Goal: Transaction & Acquisition: Download file/media

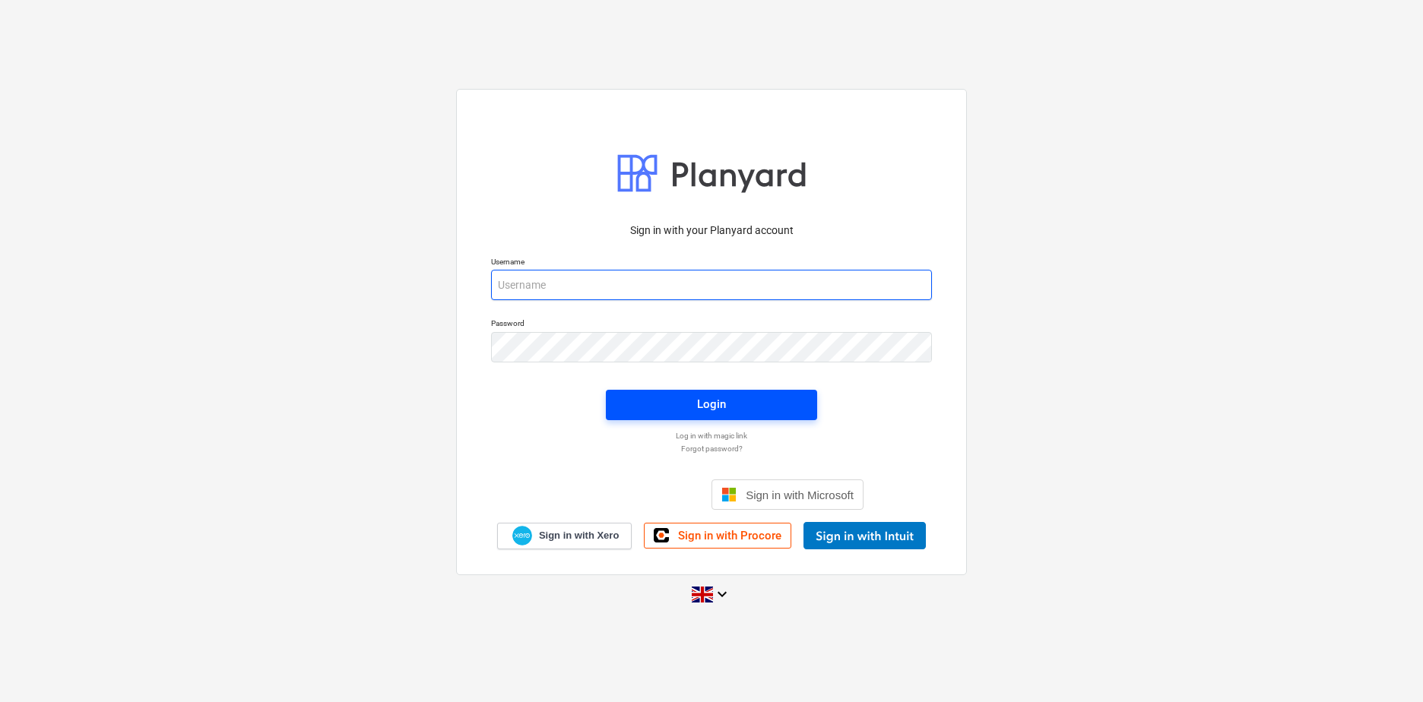
type input "[PERSON_NAME][EMAIL_ADDRESS][DOMAIN_NAME]"
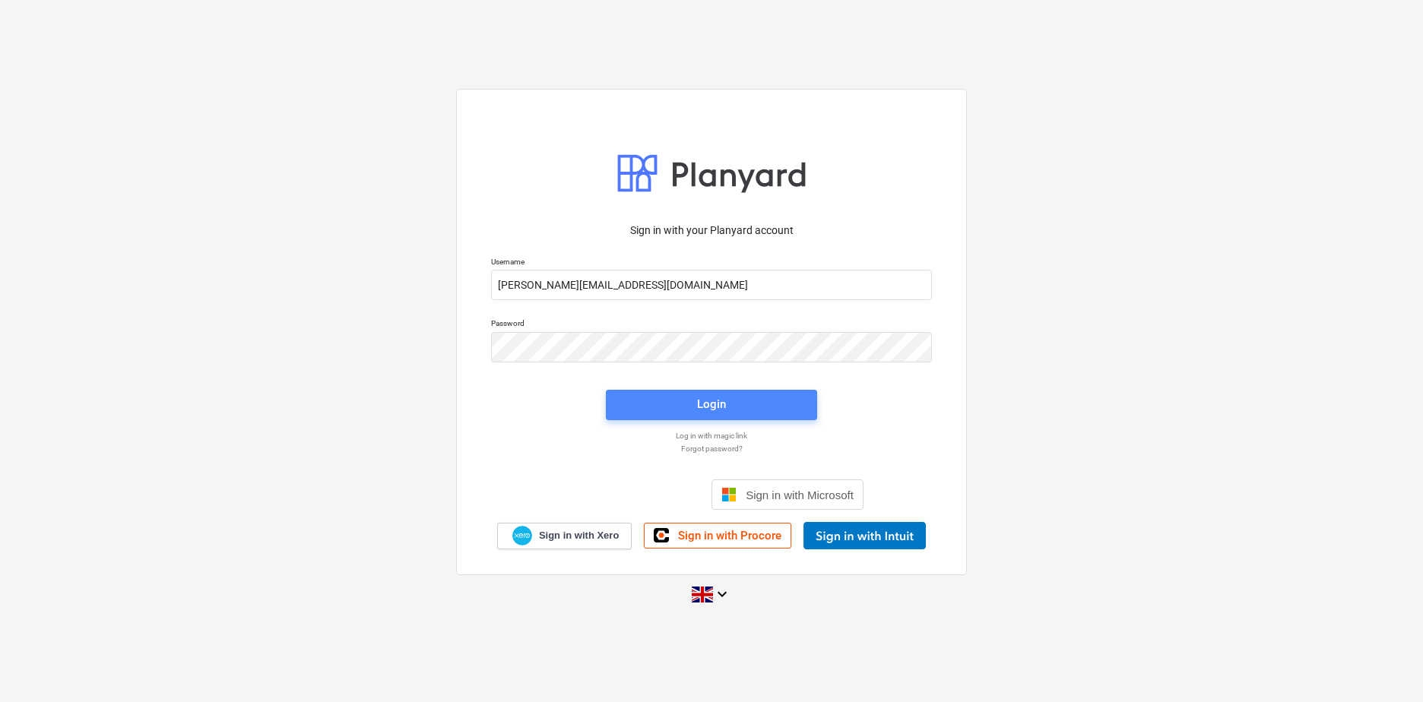
click at [736, 407] on span "Login" at bounding box center [711, 404] width 175 height 20
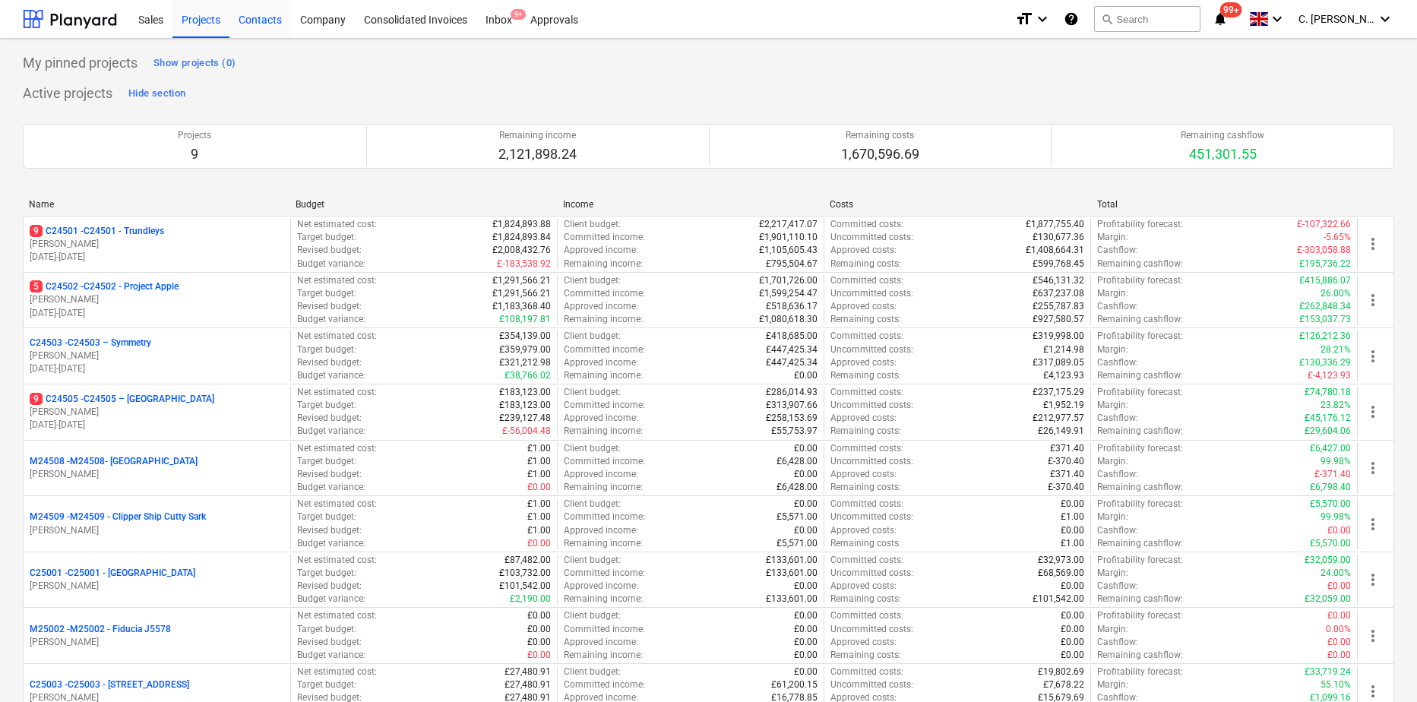
click at [257, 25] on div "Contacts" at bounding box center [260, 18] width 62 height 39
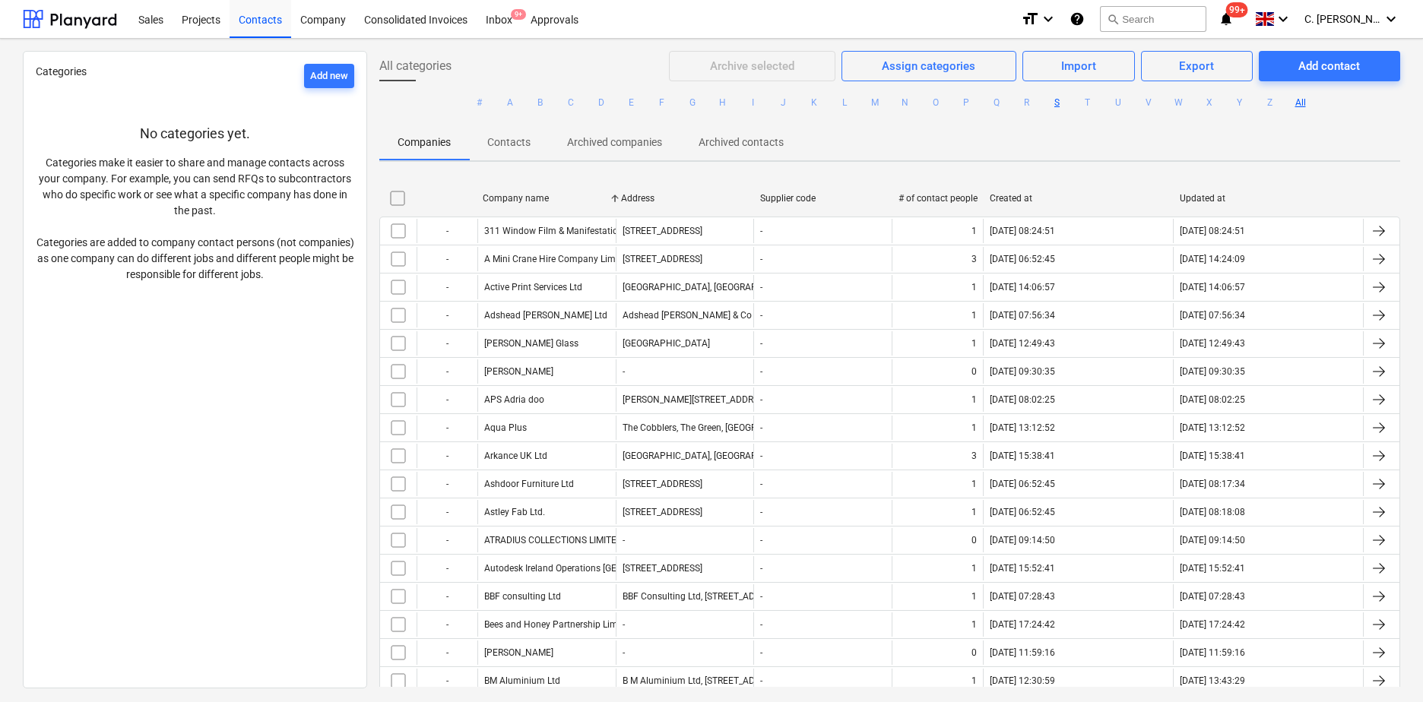
click at [1055, 109] on button "S" at bounding box center [1057, 102] width 18 height 18
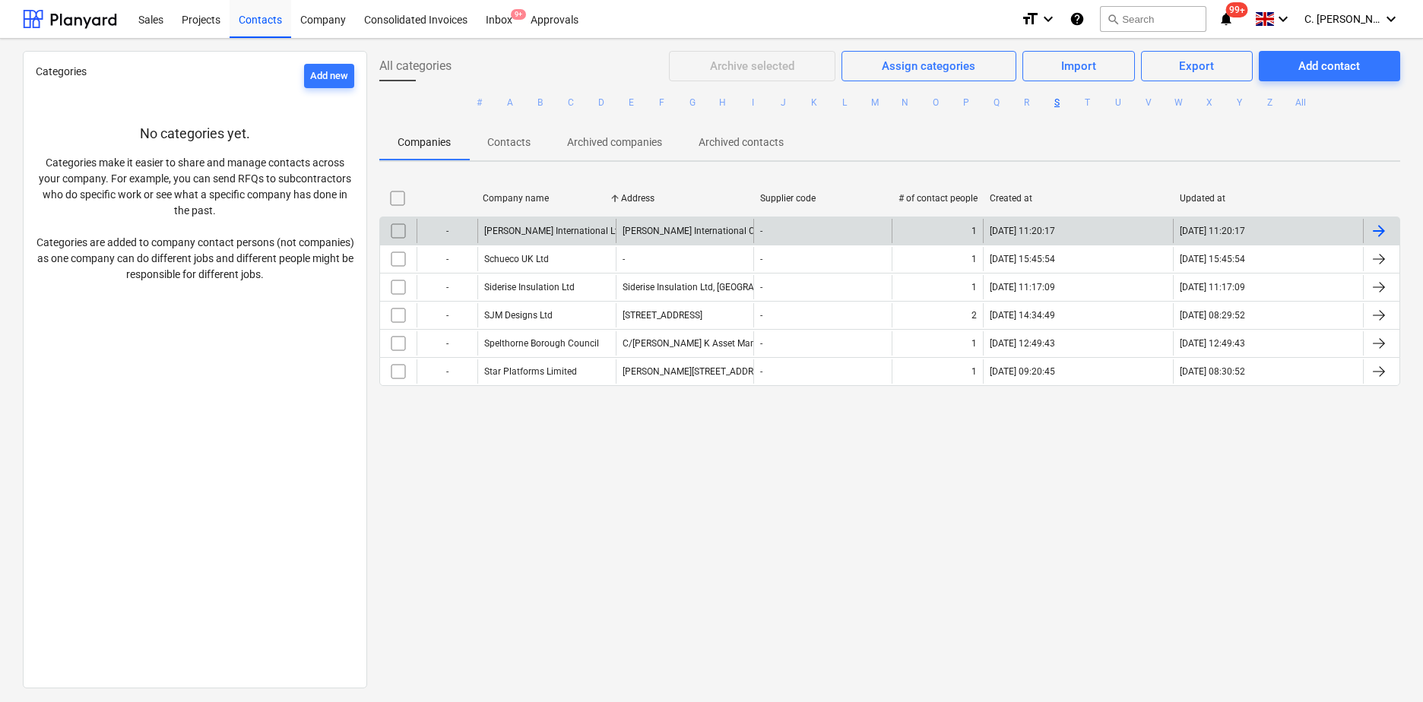
click at [516, 224] on div "[PERSON_NAME] International Ltd" at bounding box center [546, 231] width 138 height 24
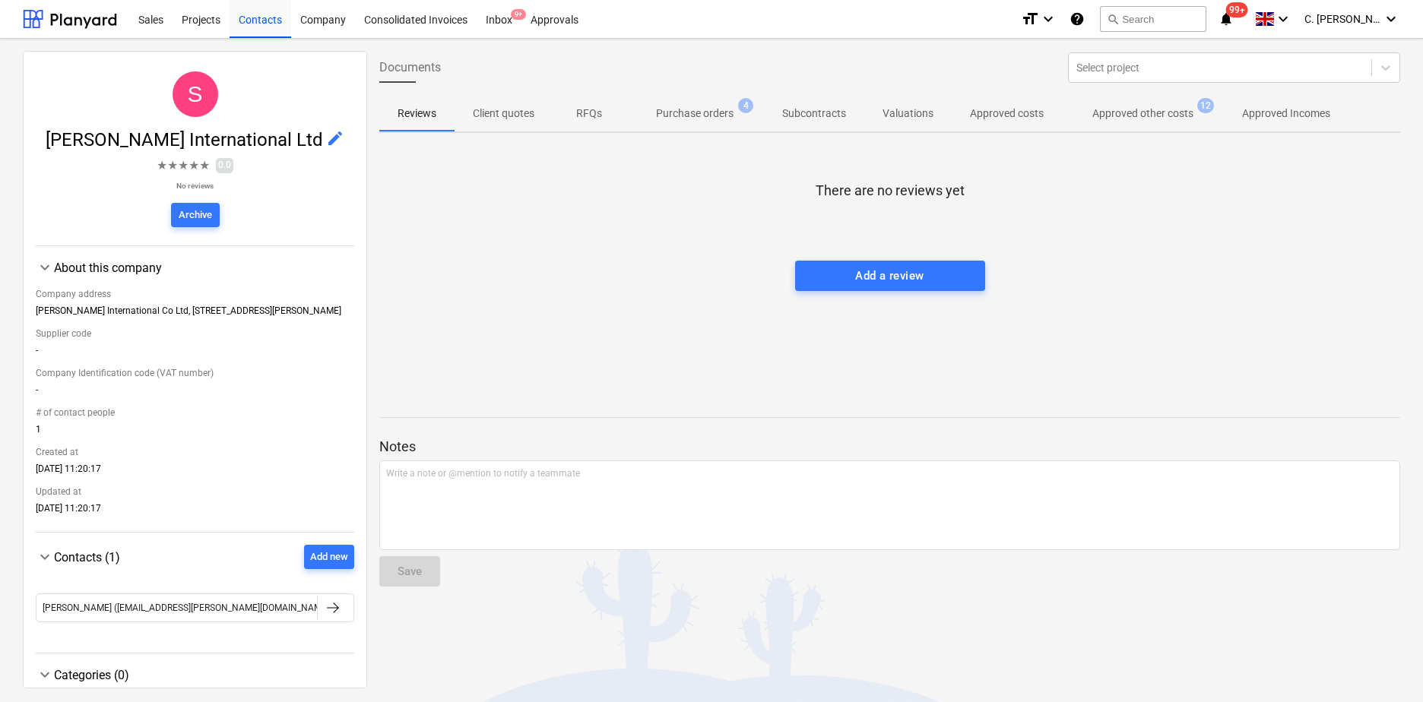
scroll to position [61, 0]
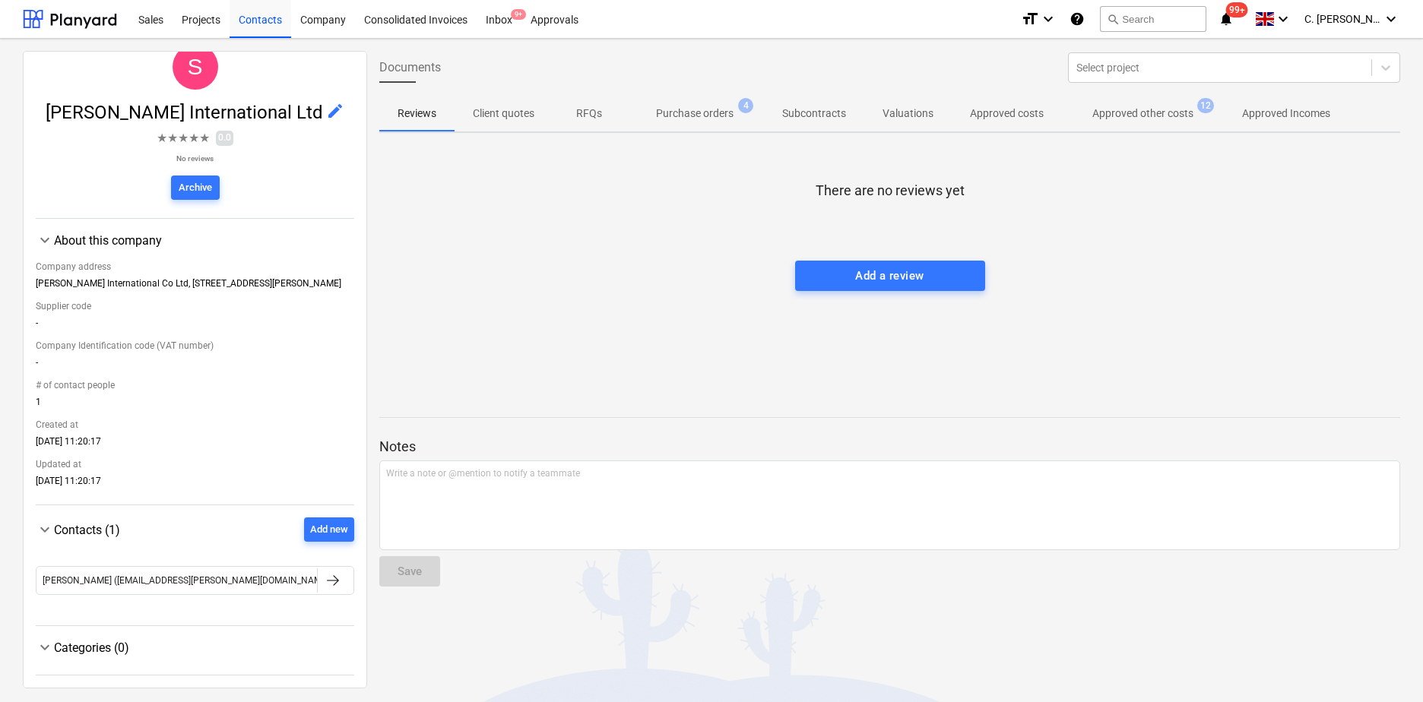
click at [100, 533] on span "Contacts (1)" at bounding box center [87, 530] width 66 height 14
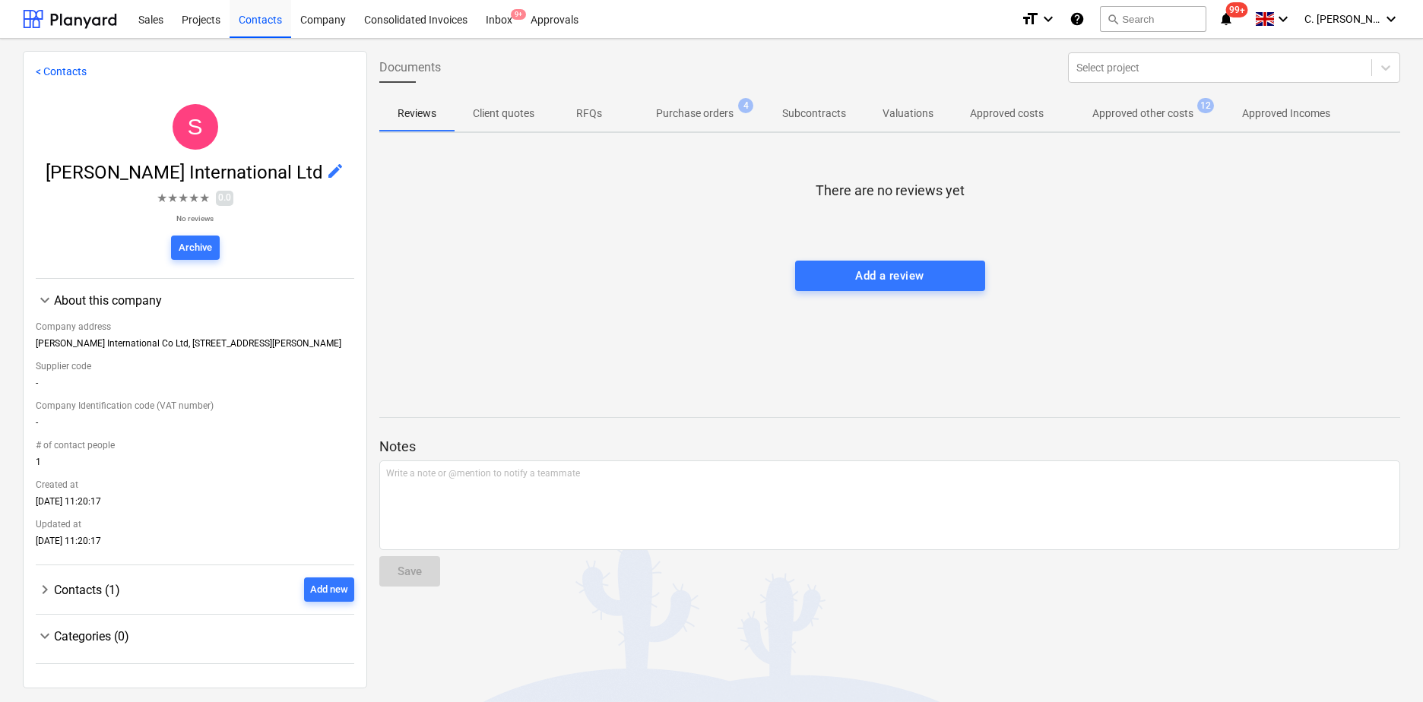
scroll to position [0, 0]
click at [150, 588] on div "Contacts (1) Add new" at bounding box center [204, 590] width 300 height 24
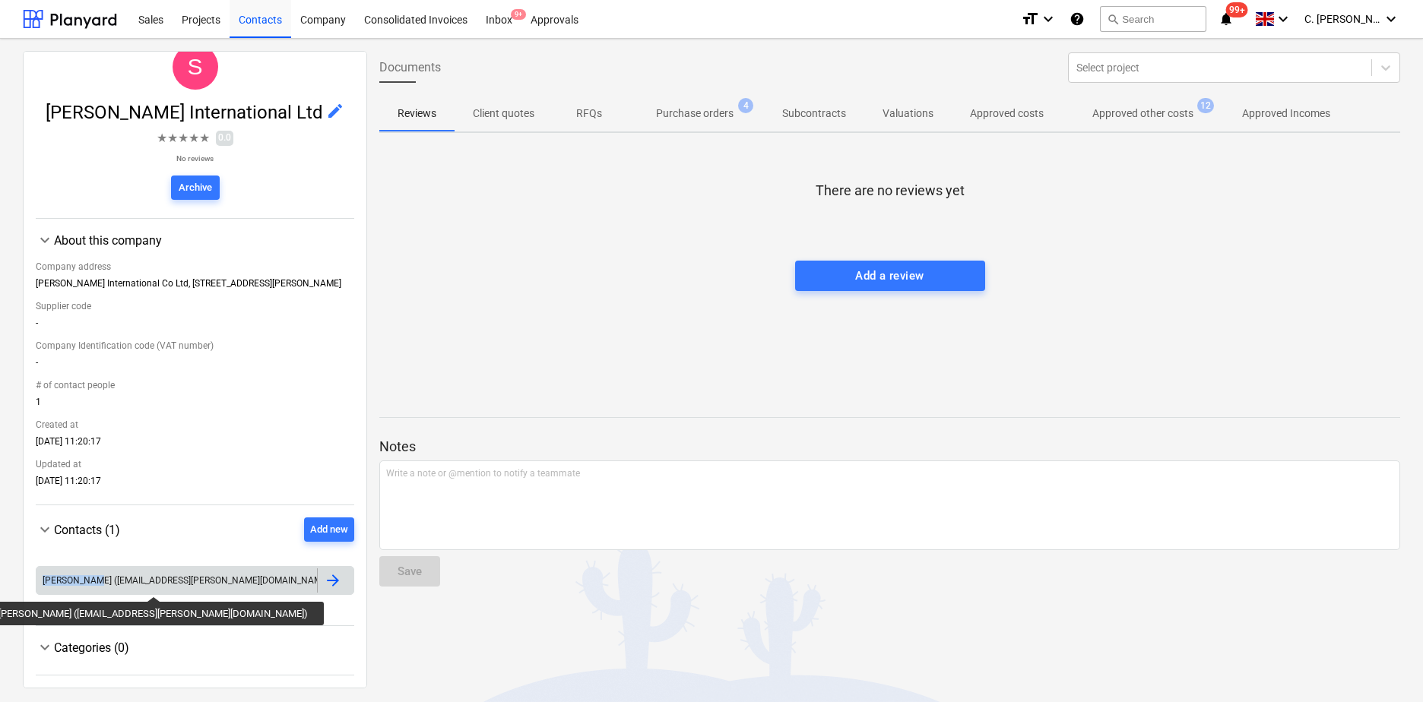
drag, startPoint x: 40, startPoint y: 581, endPoint x: 94, endPoint y: 583, distance: 54.0
click at [94, 583] on div "[PERSON_NAME] ([EMAIL_ADDRESS][PERSON_NAME][DOMAIN_NAME])" at bounding box center [176, 580] width 280 height 24
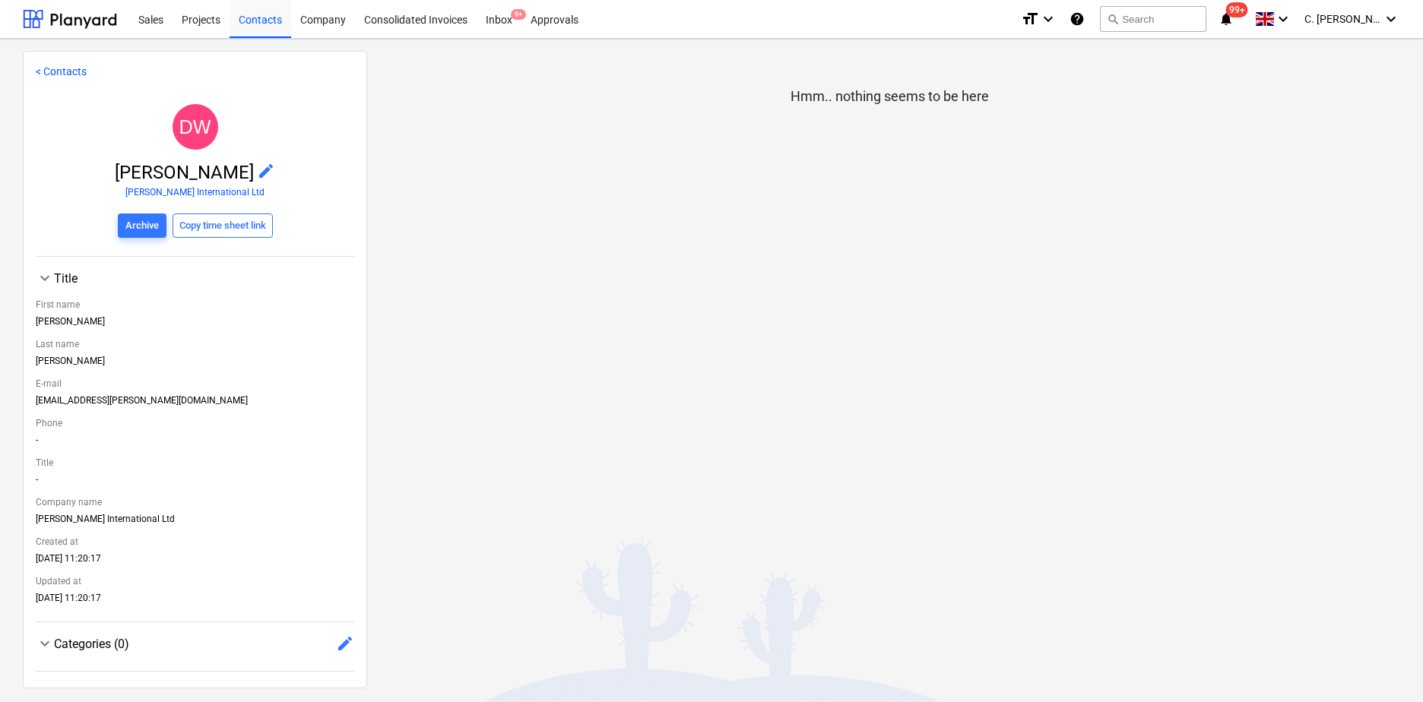
click at [214, 456] on div "Title" at bounding box center [195, 462] width 318 height 23
drag, startPoint x: 38, startPoint y: 321, endPoint x: 65, endPoint y: 322, distance: 26.6
click at [65, 322] on div "[PERSON_NAME]" at bounding box center [195, 324] width 318 height 17
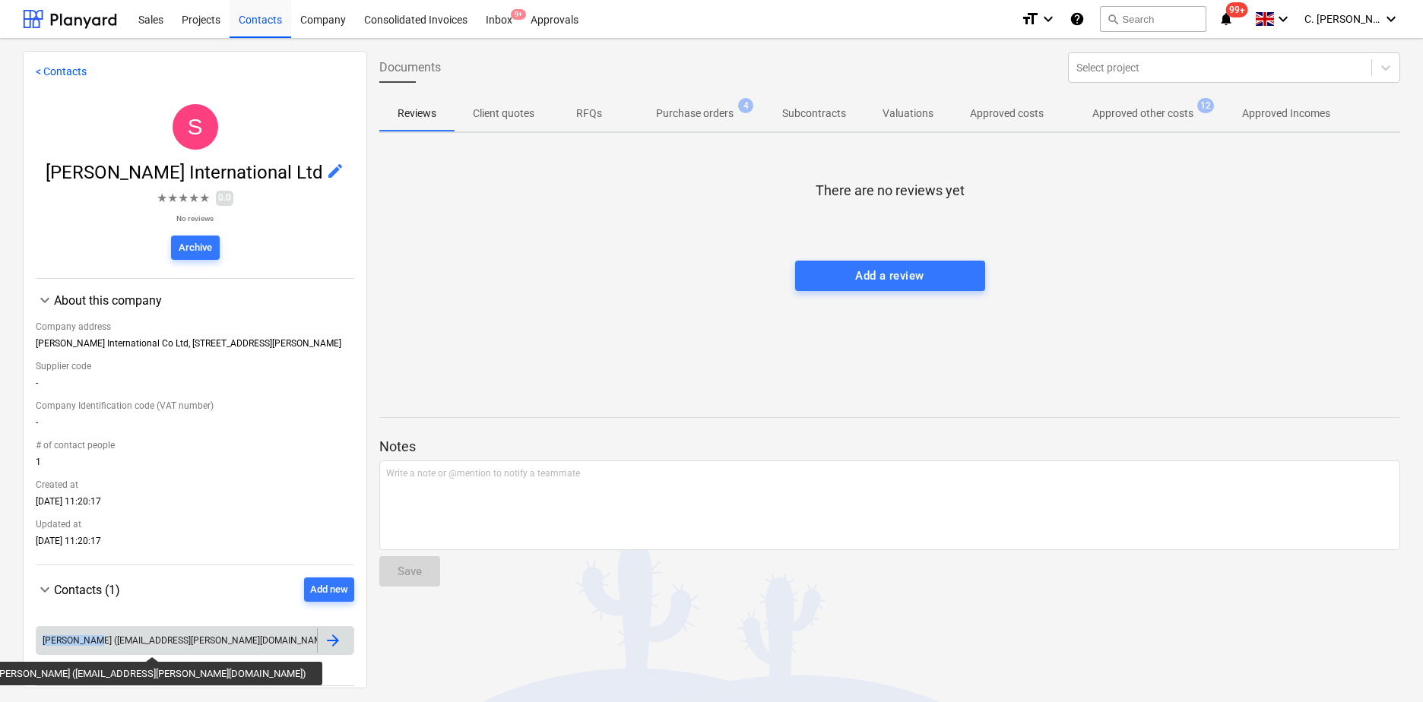
drag, startPoint x: 39, startPoint y: 638, endPoint x: 93, endPoint y: 643, distance: 54.1
click at [93, 643] on div "[PERSON_NAME] ([EMAIL_ADDRESS][PERSON_NAME][DOMAIN_NAME])" at bounding box center [176, 640] width 280 height 24
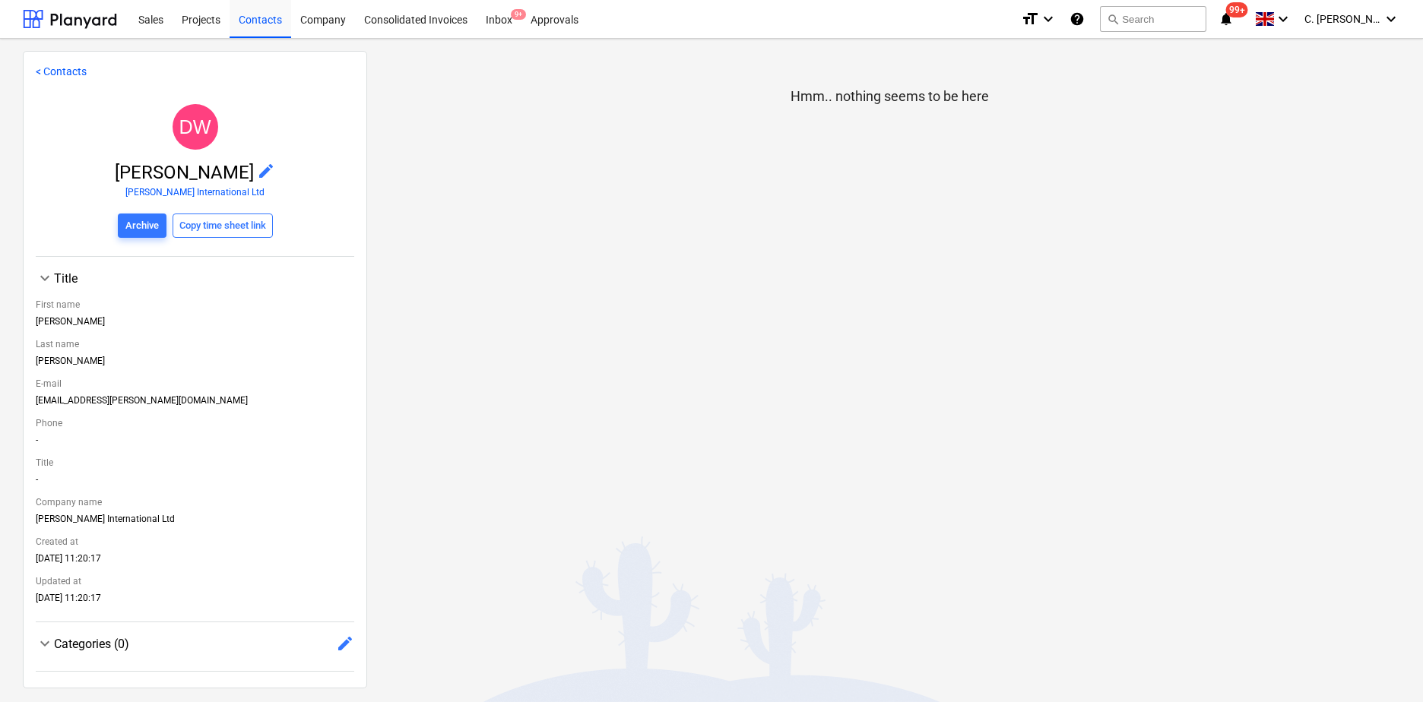
click at [70, 69] on link "< Contacts" at bounding box center [61, 71] width 51 height 12
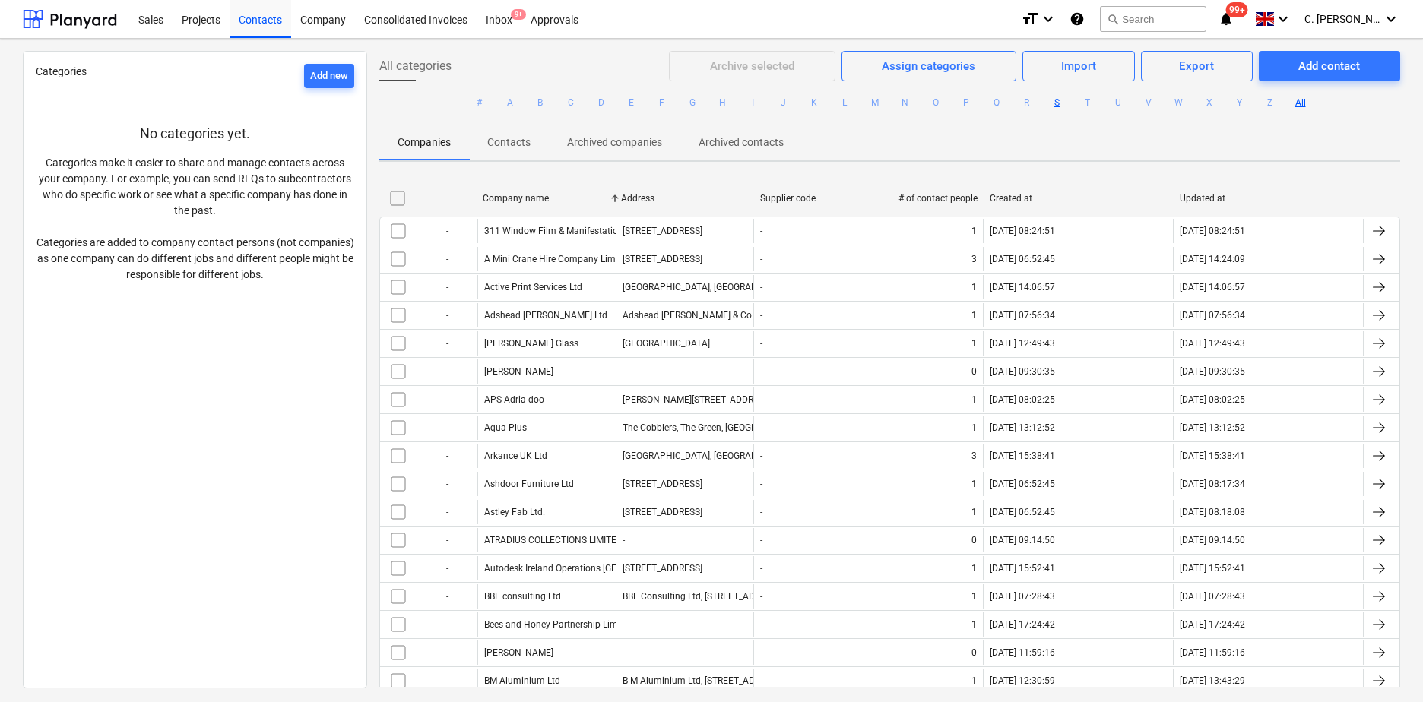
click at [1058, 106] on button "S" at bounding box center [1057, 102] width 18 height 18
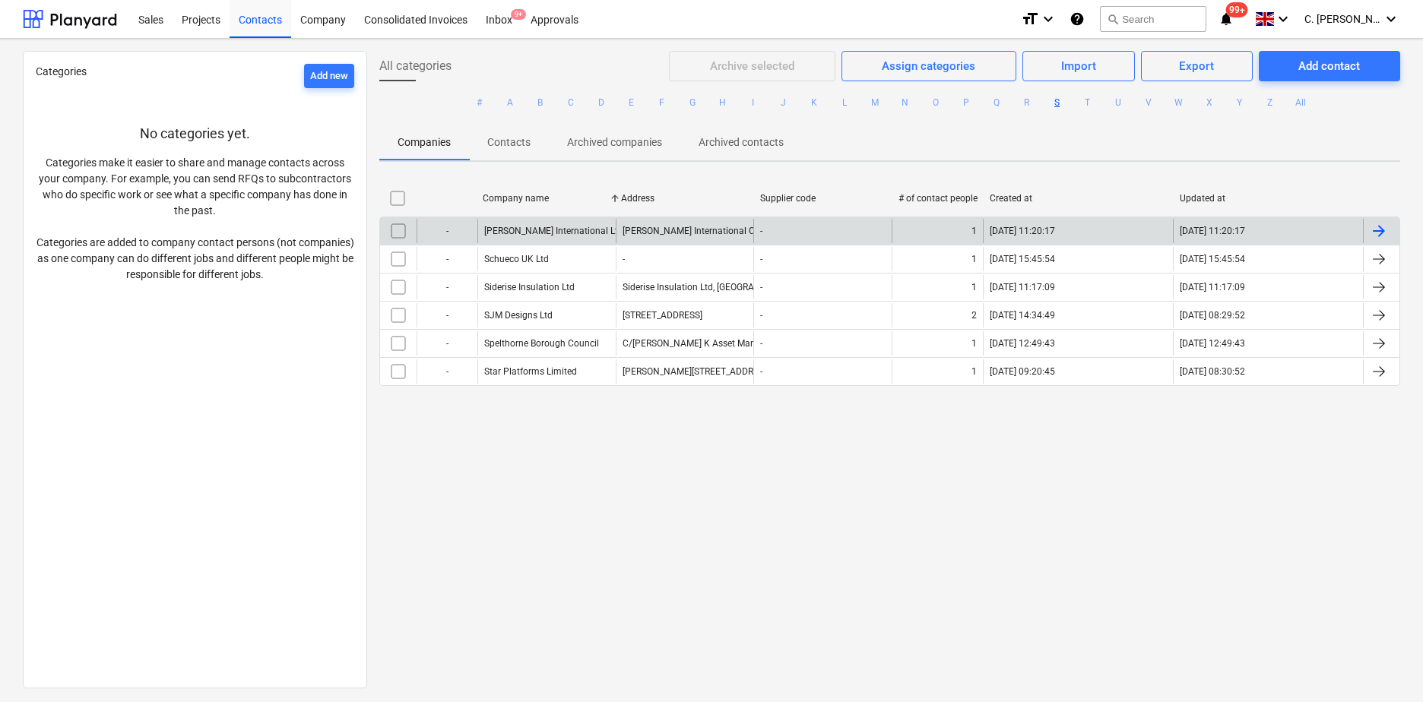
click at [676, 225] on div "[PERSON_NAME] International Co Ltd, [STREET_ADDRESS][PERSON_NAME]" at bounding box center [685, 231] width 138 height 24
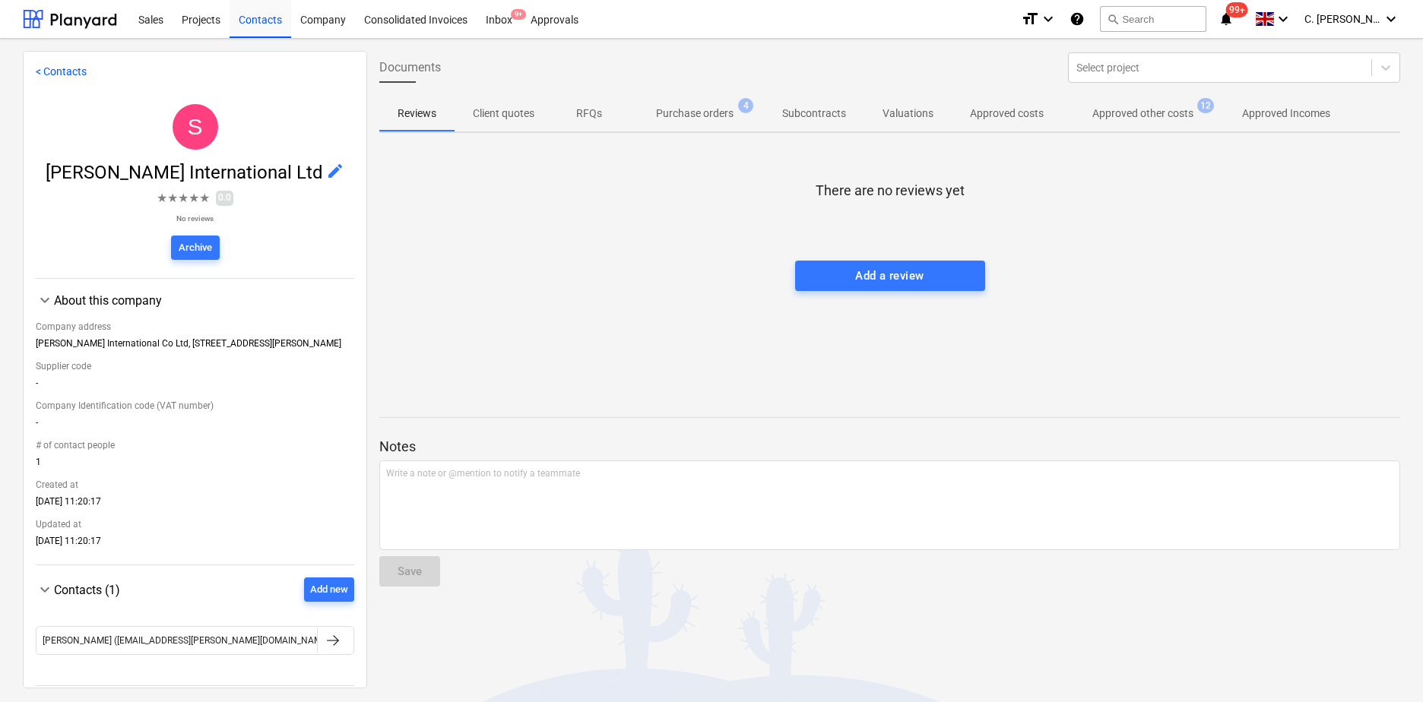
click at [679, 115] on p "Purchase orders" at bounding box center [695, 114] width 78 height 16
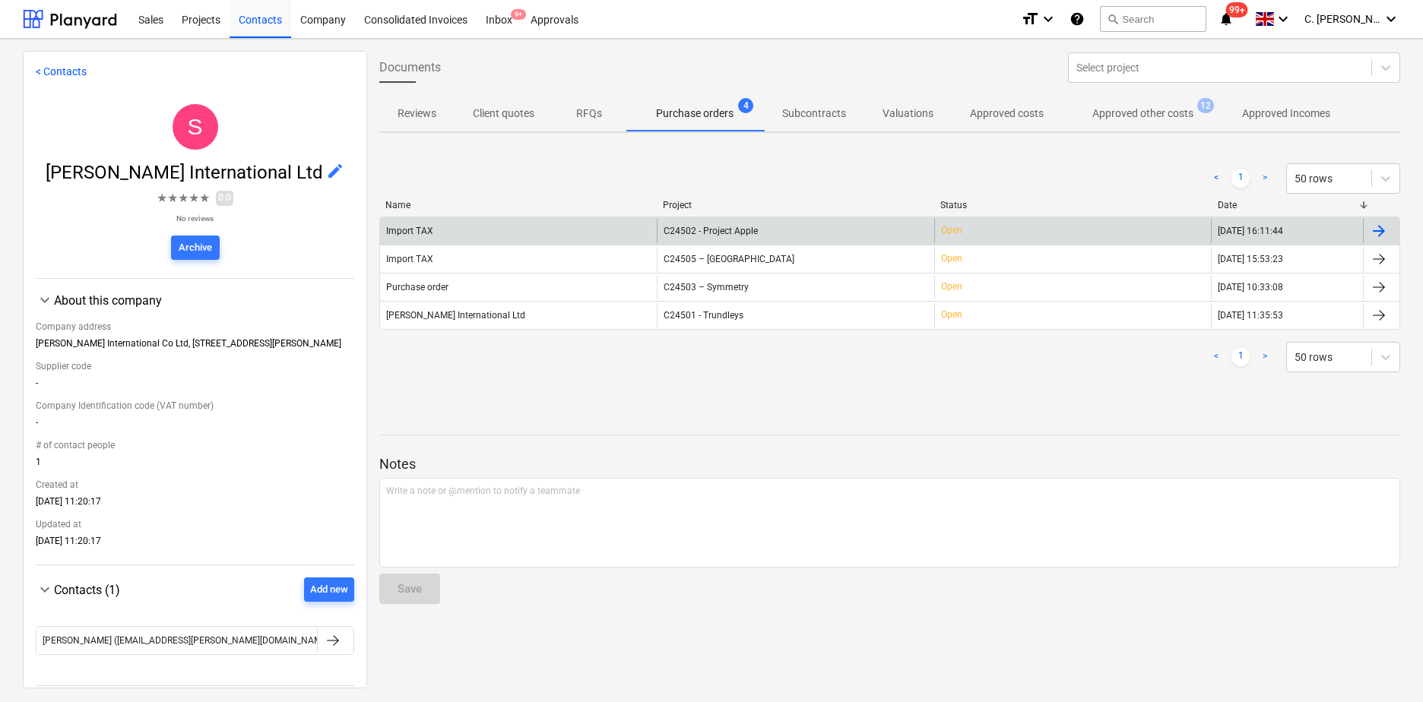
click at [413, 236] on div "Import TAX" at bounding box center [409, 231] width 47 height 11
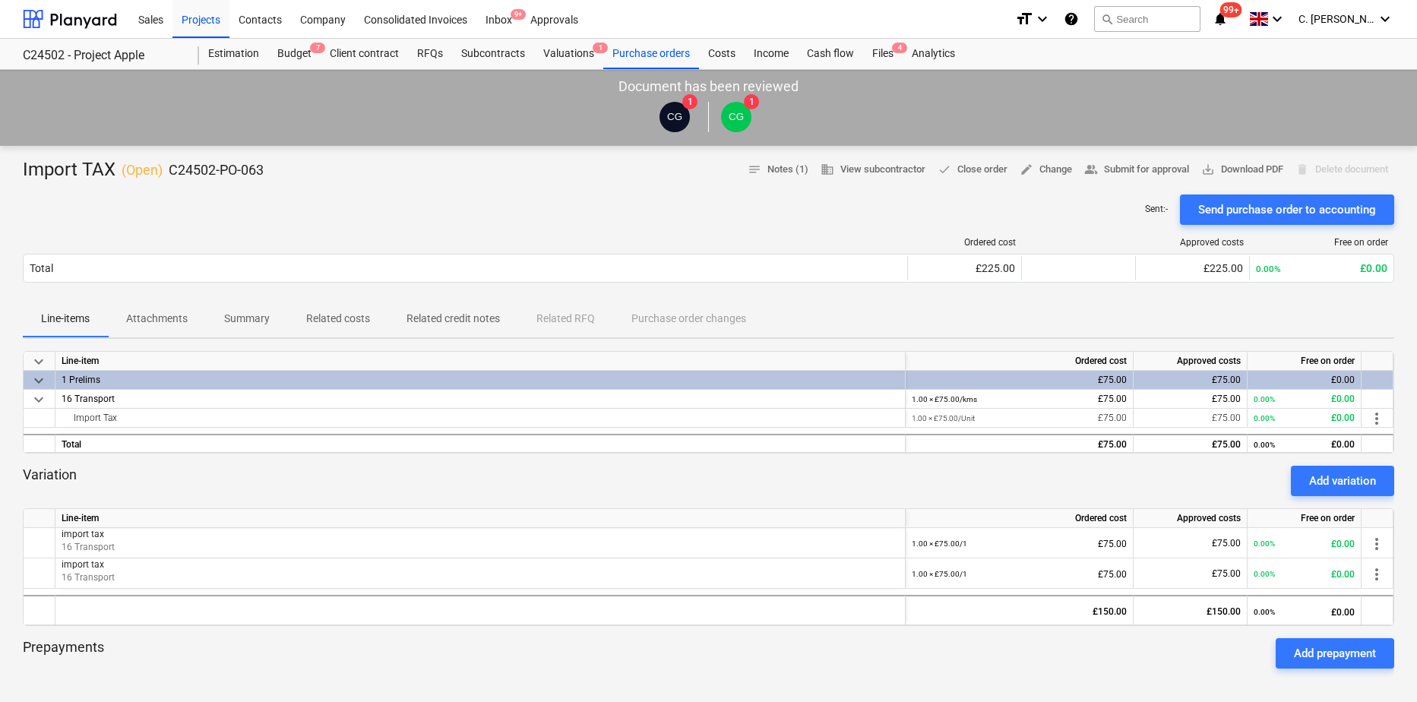
click at [154, 310] on span "Attachments" at bounding box center [157, 318] width 98 height 25
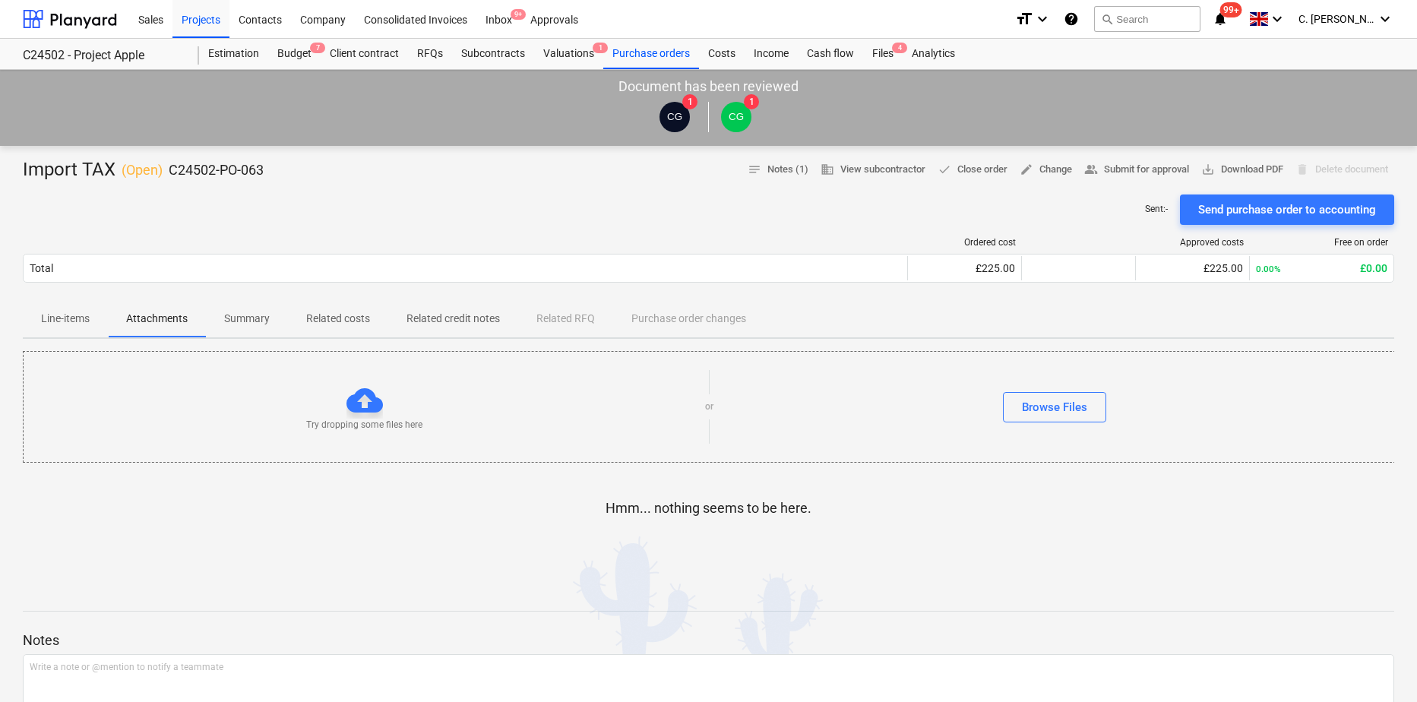
click at [237, 315] on p "Summary" at bounding box center [247, 319] width 46 height 16
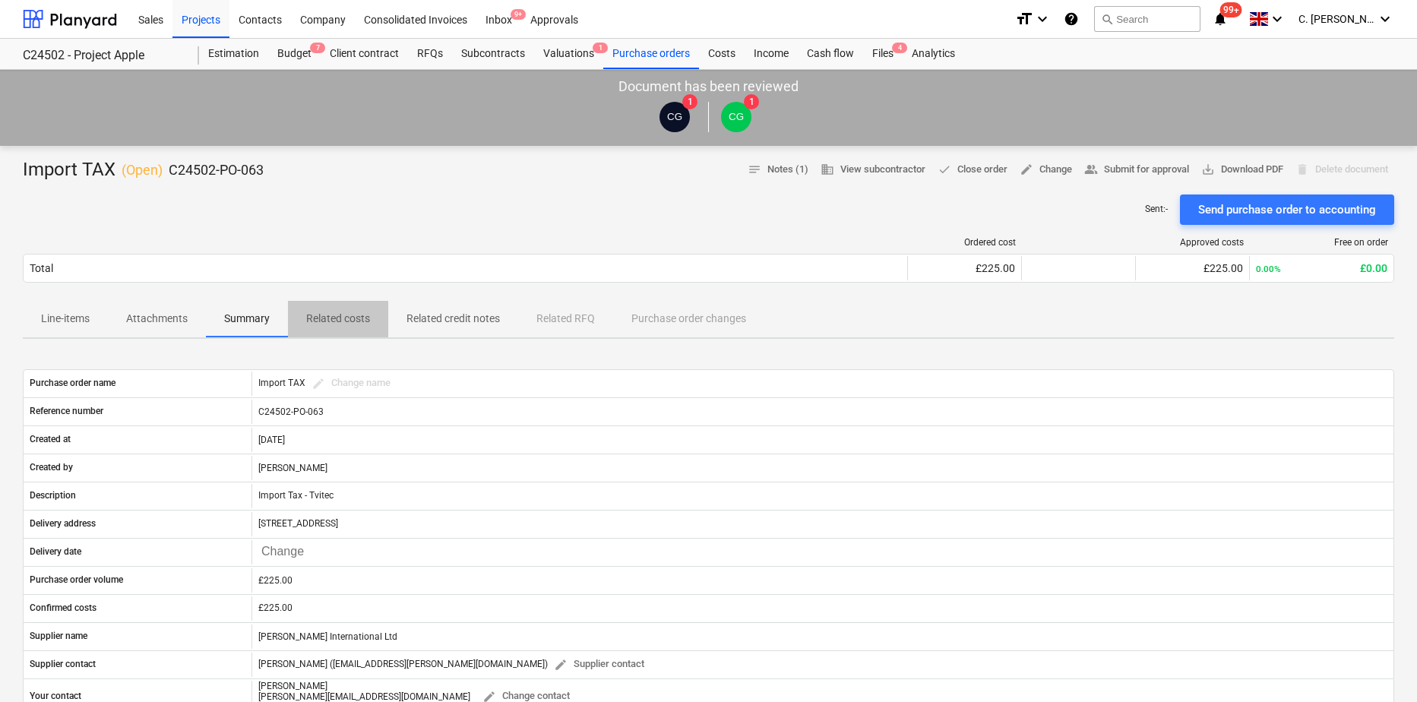
click at [351, 313] on p "Related costs" at bounding box center [338, 319] width 64 height 16
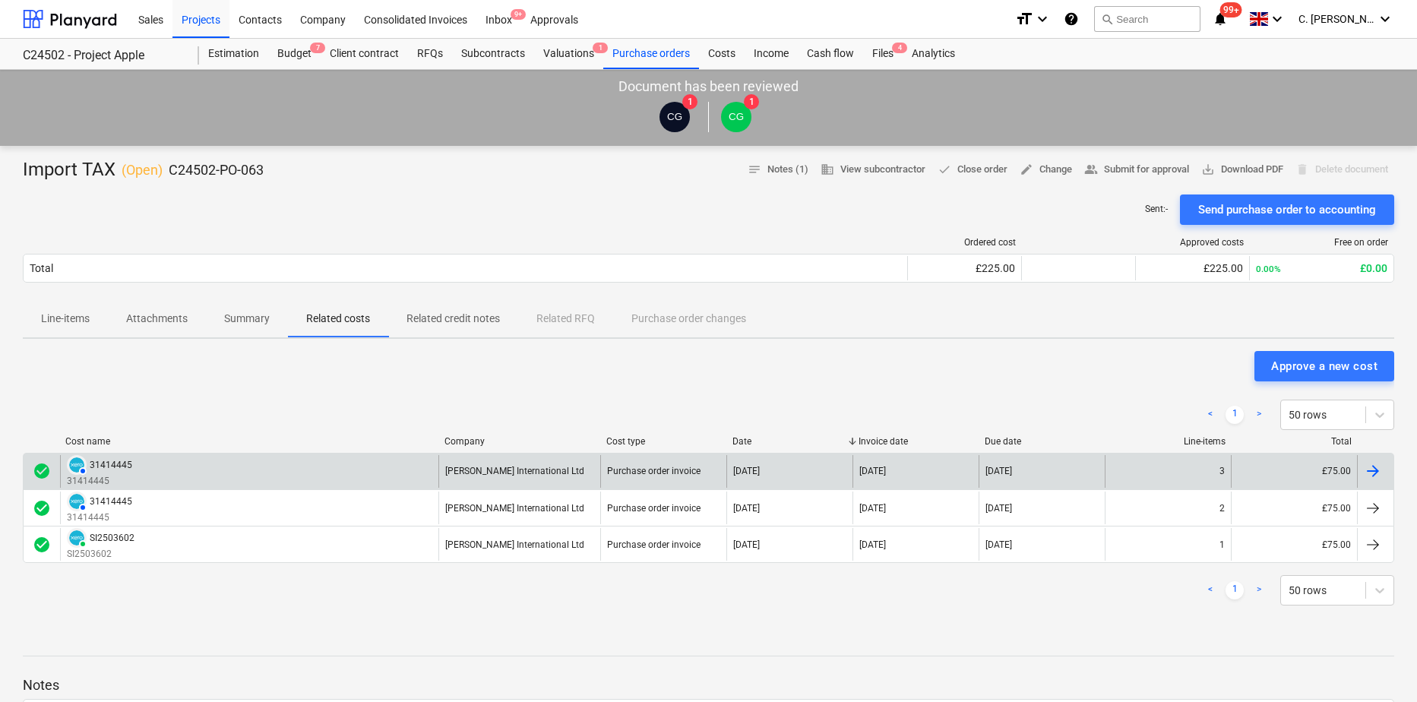
click at [97, 473] on div "AUTHORISED 31414445" at bounding box center [99, 465] width 65 height 20
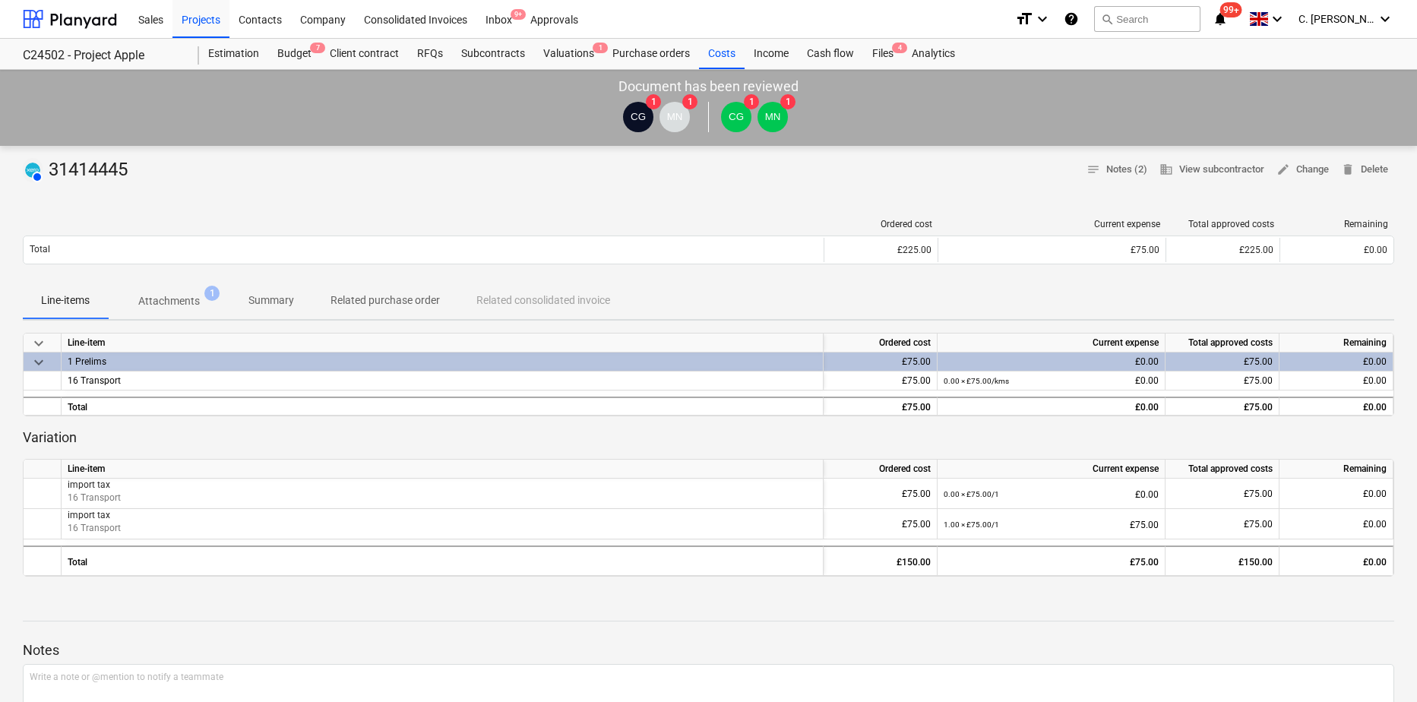
click at [158, 298] on p "Attachments" at bounding box center [169, 301] width 62 height 16
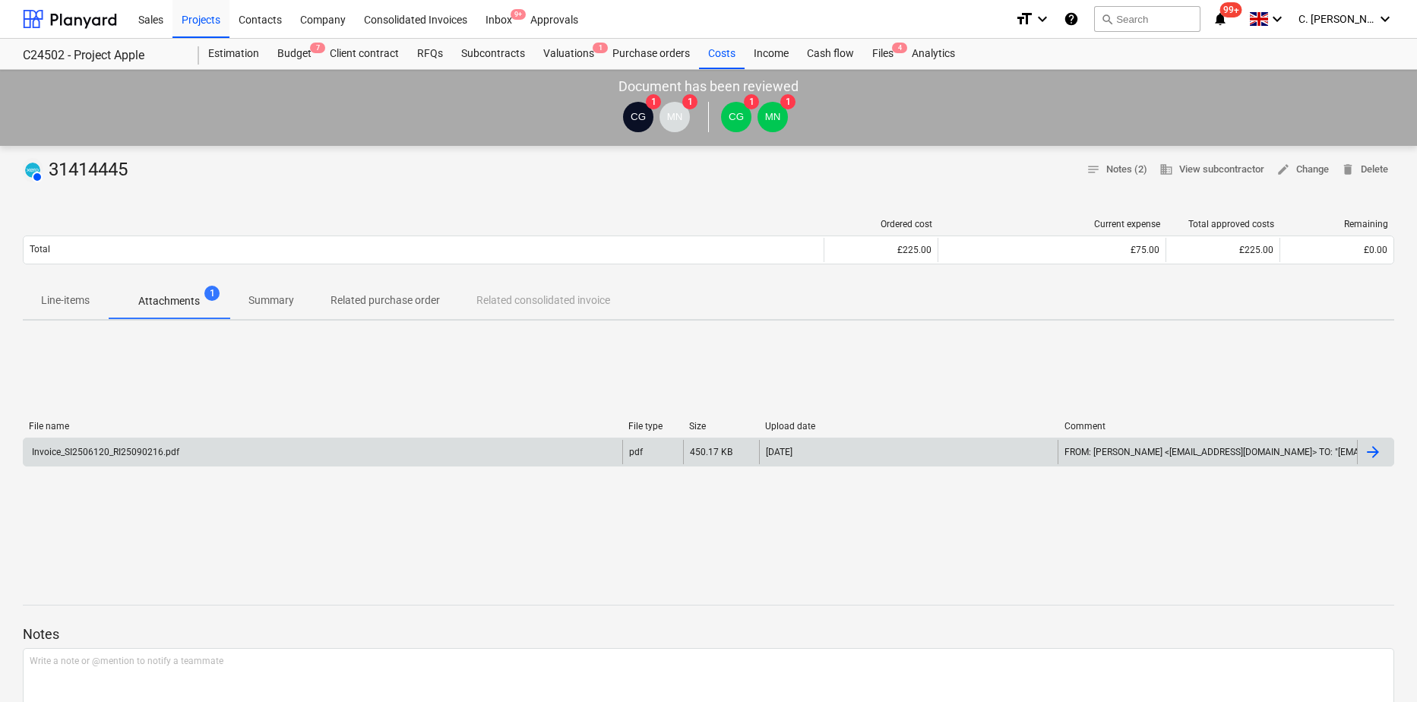
click at [46, 454] on div "Invoice_SI2506120_RI25090216.pdf" at bounding box center [105, 452] width 150 height 11
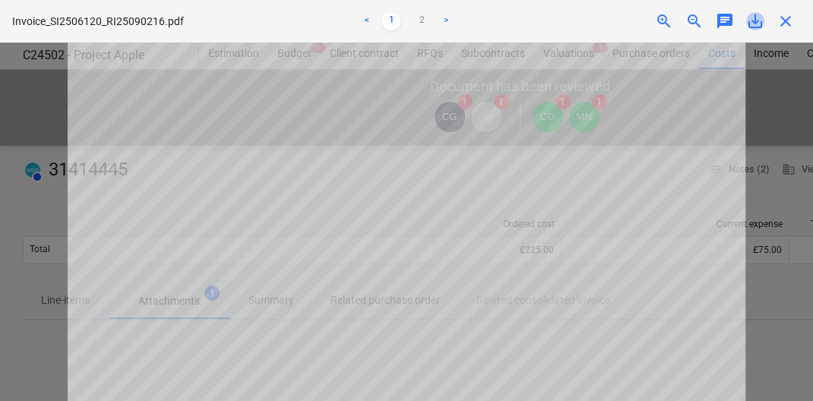
click at [754, 22] on span "save_alt" at bounding box center [755, 21] width 18 height 18
